Goal: Task Accomplishment & Management: Complete application form

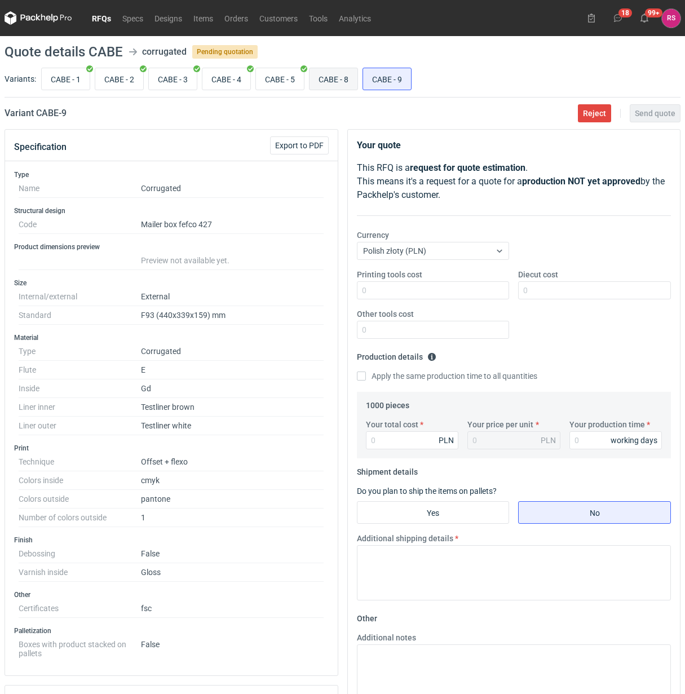
click at [336, 79] on input "CABE - 8" at bounding box center [334, 78] width 48 height 21
radio input "true"
click at [399, 82] on input "CABE - 9" at bounding box center [387, 78] width 48 height 21
radio input "true"
click at [593, 109] on span "Reject" at bounding box center [594, 113] width 23 height 8
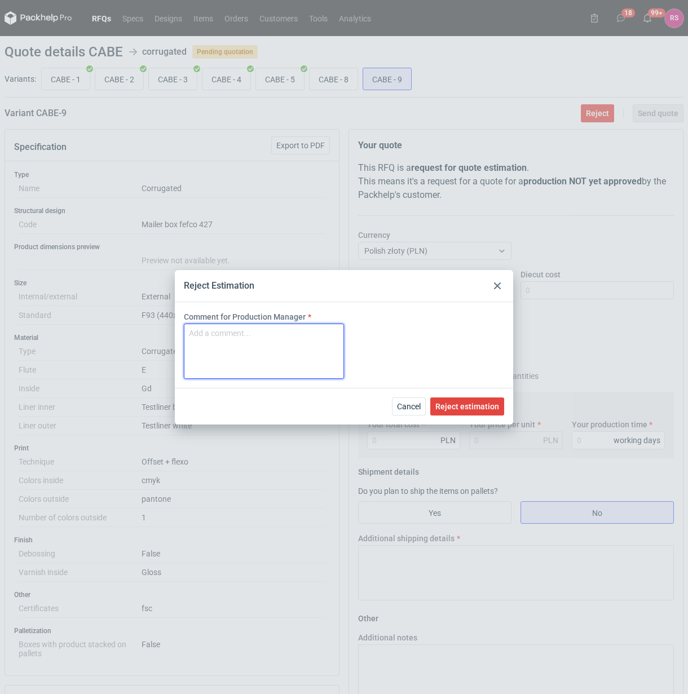
click at [241, 345] on textarea "Comment for Production Manager" at bounding box center [264, 351] width 160 height 55
type textarea "Za duże"
click at [474, 404] on span "Reject estimation" at bounding box center [467, 407] width 64 height 8
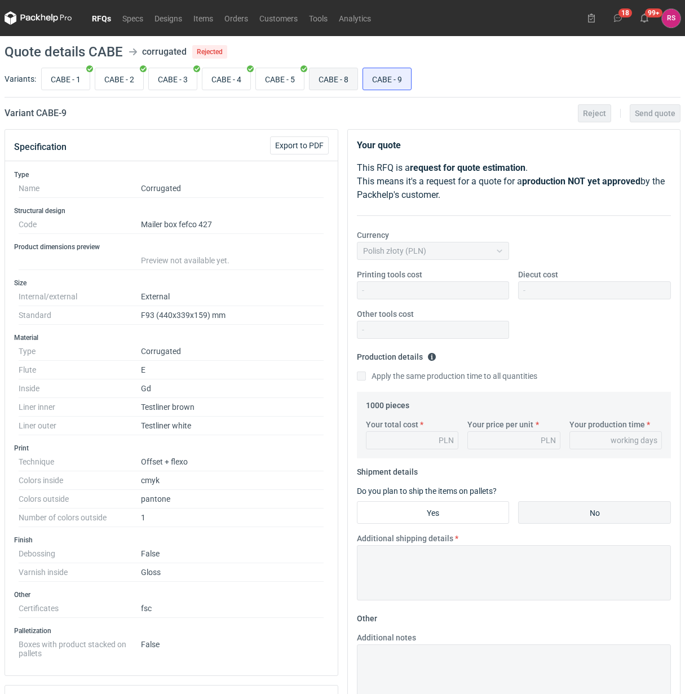
click at [337, 76] on input "CABE - 8" at bounding box center [334, 78] width 48 height 21
radio input "true"
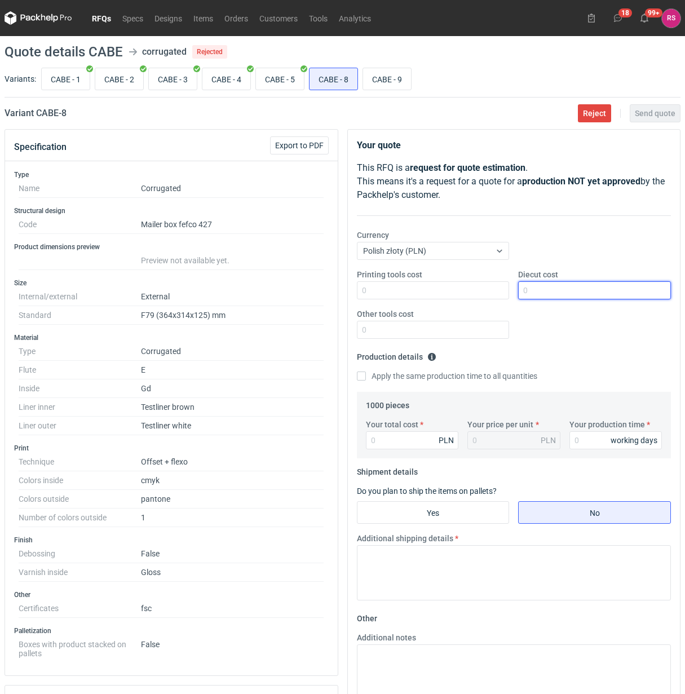
click at [565, 291] on input "Diecut cost" at bounding box center [594, 290] width 153 height 18
type input "+"
type input "650"
click at [357, 372] on input "Apply the same production time to all quantities" at bounding box center [361, 376] width 9 height 9
checkbox input "true"
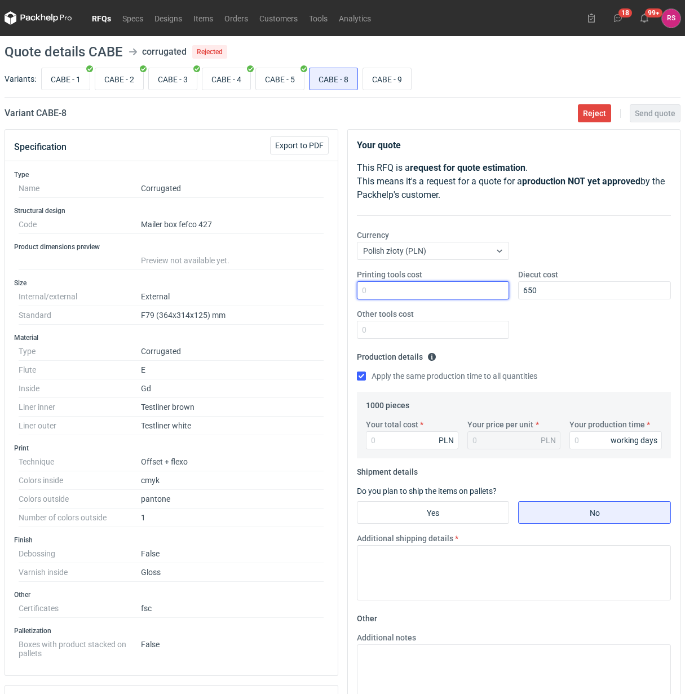
click at [430, 294] on input "Printing tools cost" at bounding box center [433, 290] width 153 height 18
type input "1450"
type input "8"
type input "0.01"
type input "8350"
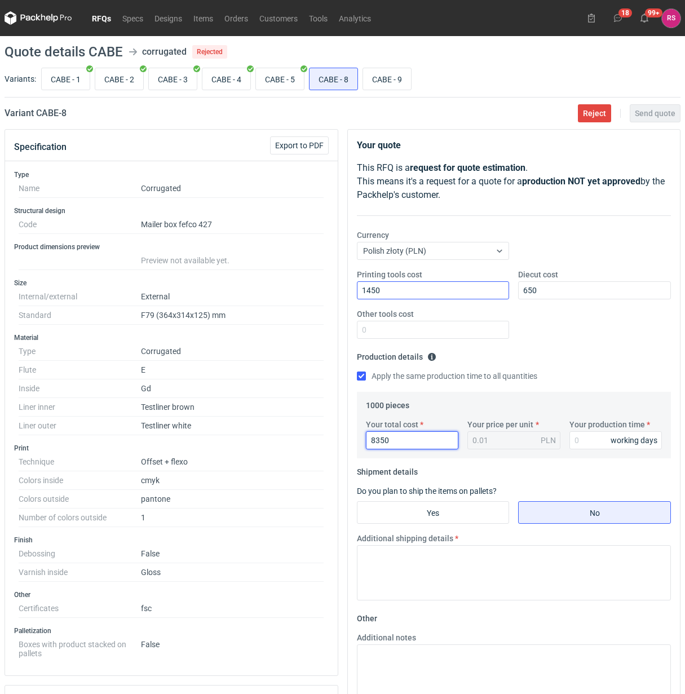
type input "8.35"
type input "8350"
type input "15"
click at [455, 514] on input "Yes" at bounding box center [434, 512] width 152 height 21
radio input "true"
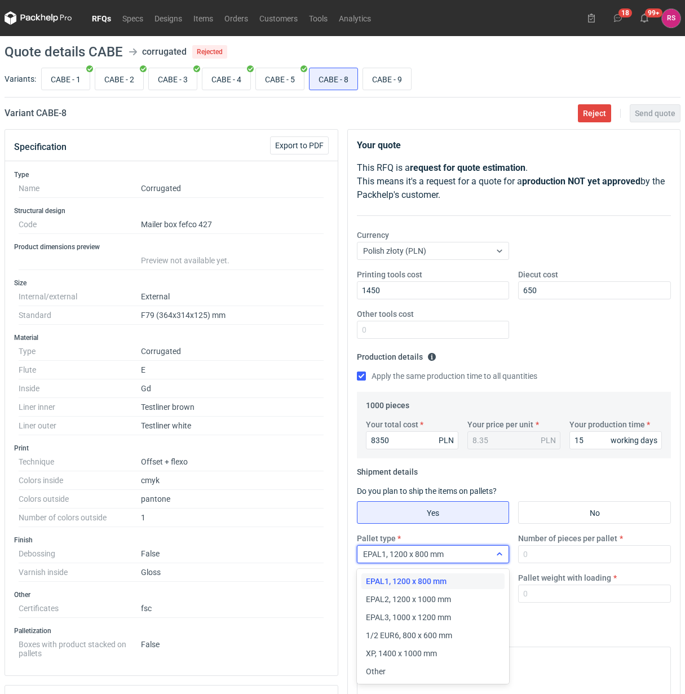
click at [491, 558] on div "EPAL1, 1200 x 800 mm" at bounding box center [425, 555] width 134 height 16
drag, startPoint x: 386, startPoint y: 667, endPoint x: 388, endPoint y: 661, distance: 6.4
click at [387, 667] on div "Other" at bounding box center [433, 671] width 135 height 11
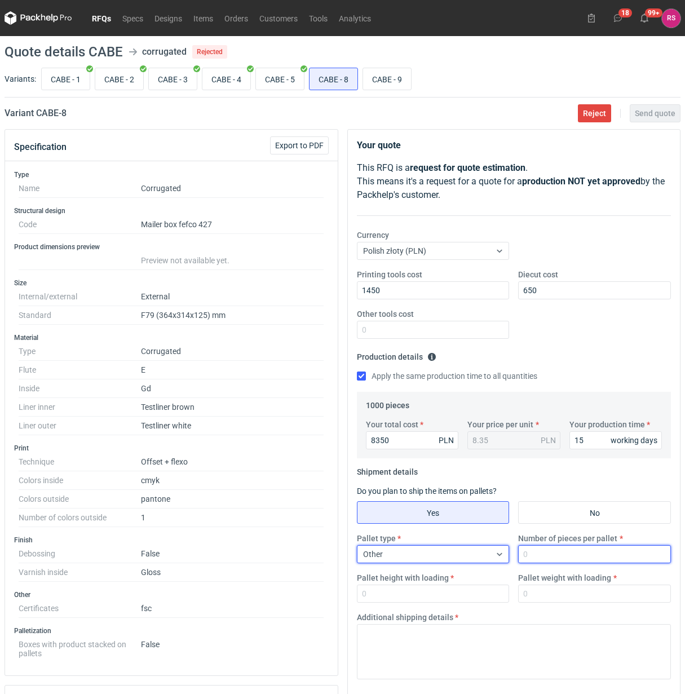
click at [567, 556] on input "Number of pieces per pallet" at bounding box center [594, 554] width 153 height 18
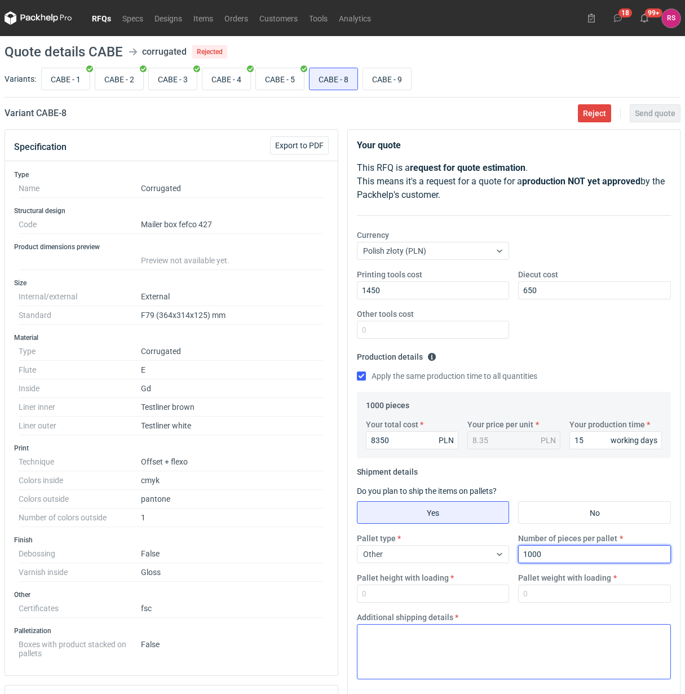
type input "1000"
type input "1800"
type input "250"
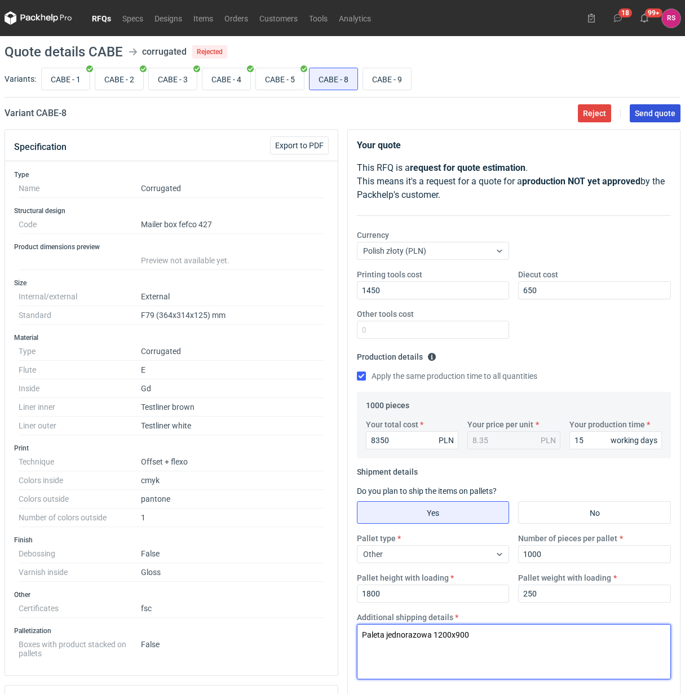
type textarea "Paleta jednorazowa 1200x900"
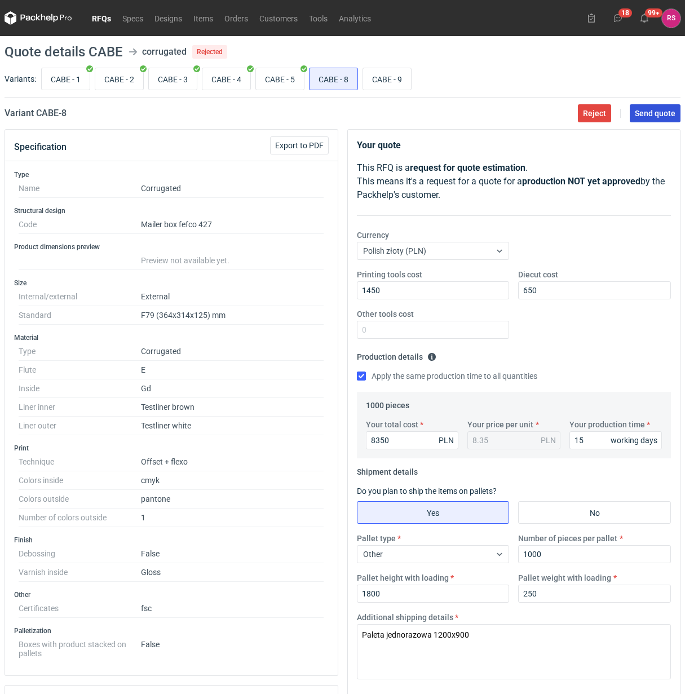
click at [652, 110] on span "Send quote" at bounding box center [655, 113] width 41 height 8
